Goal: Task Accomplishment & Management: Use online tool/utility

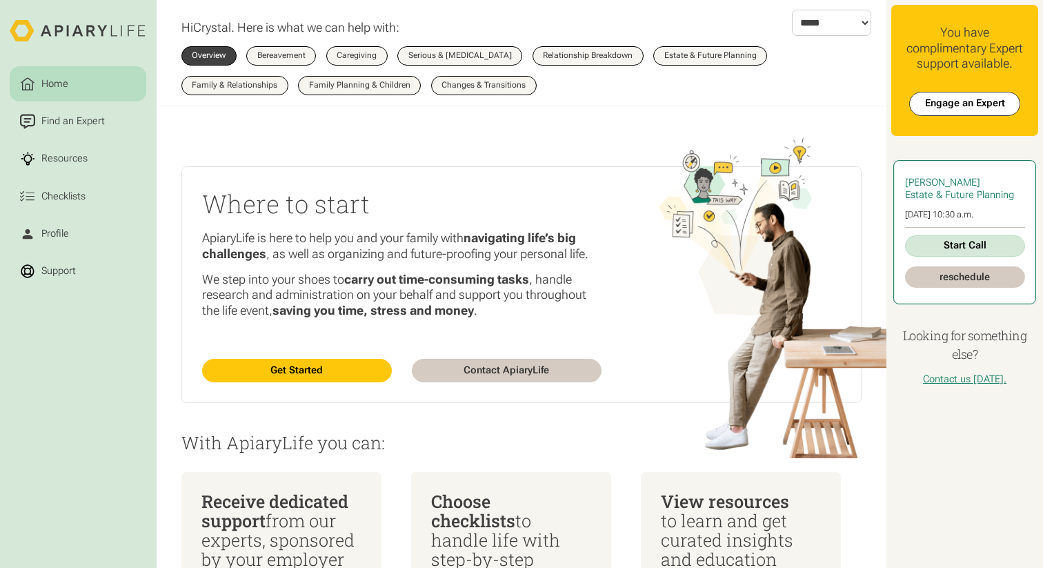
click at [986, 239] on link "Start Call" at bounding box center [965, 245] width 120 height 21
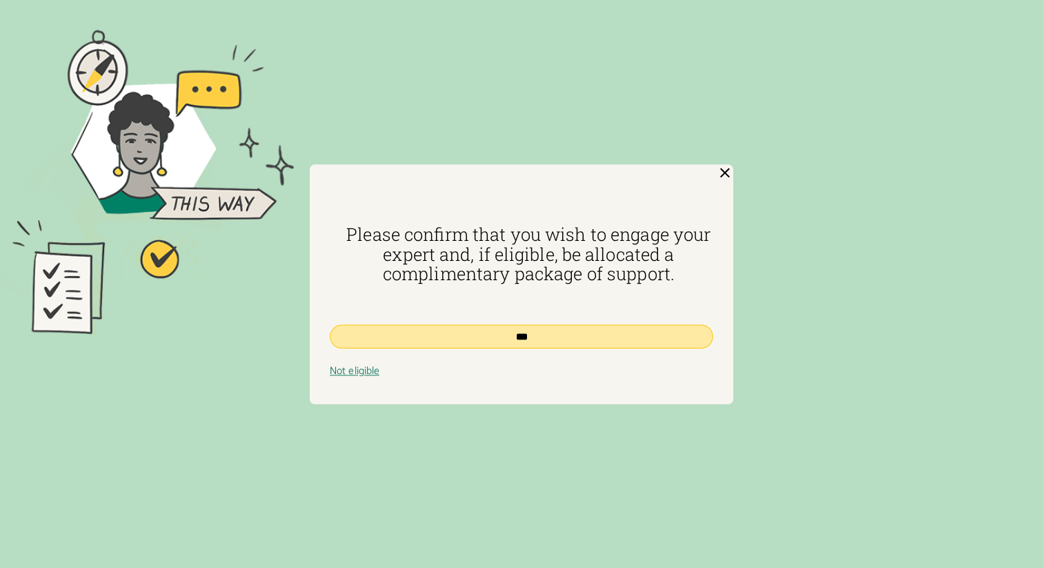
click at [537, 329] on input "***" at bounding box center [521, 336] width 383 height 24
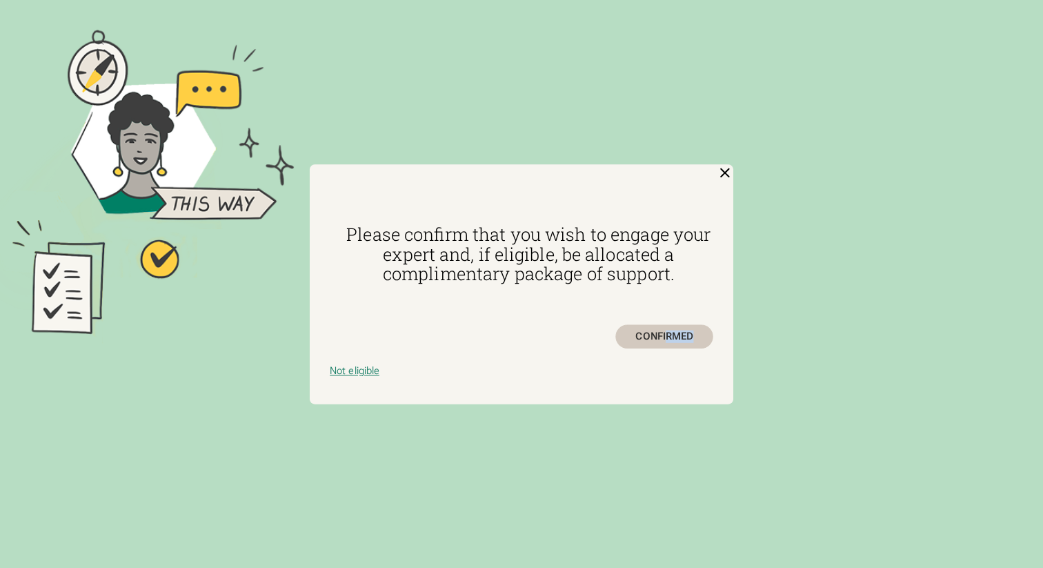
click at [668, 339] on div "Please confirm that you wish to engage your expert and, if eligible, be allocat…" at bounding box center [522, 283] width 424 height 239
click at [726, 172] on img at bounding box center [725, 172] width 17 height 17
